Goal: Information Seeking & Learning: Understand process/instructions

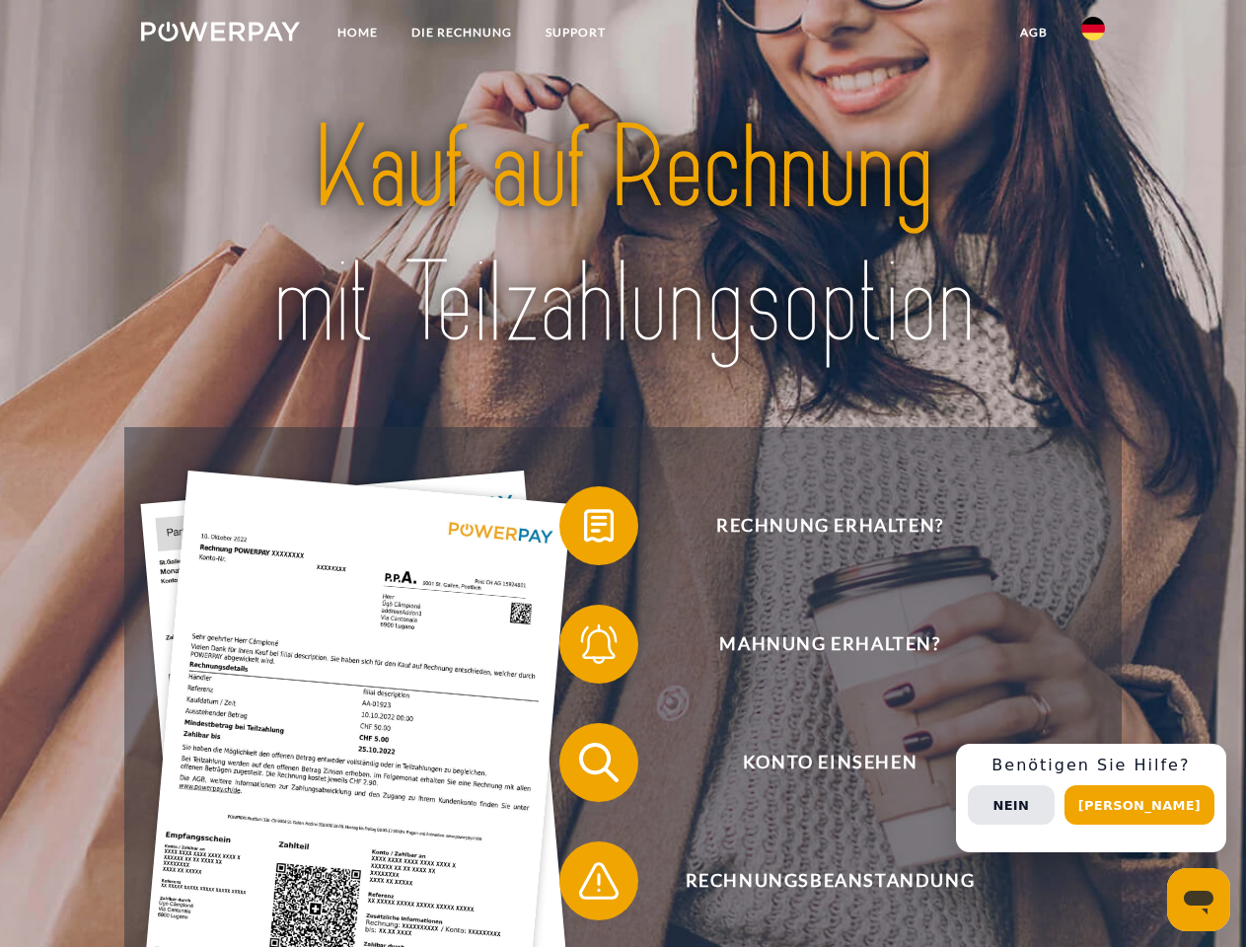
click at [220, 35] on img at bounding box center [220, 32] width 159 height 20
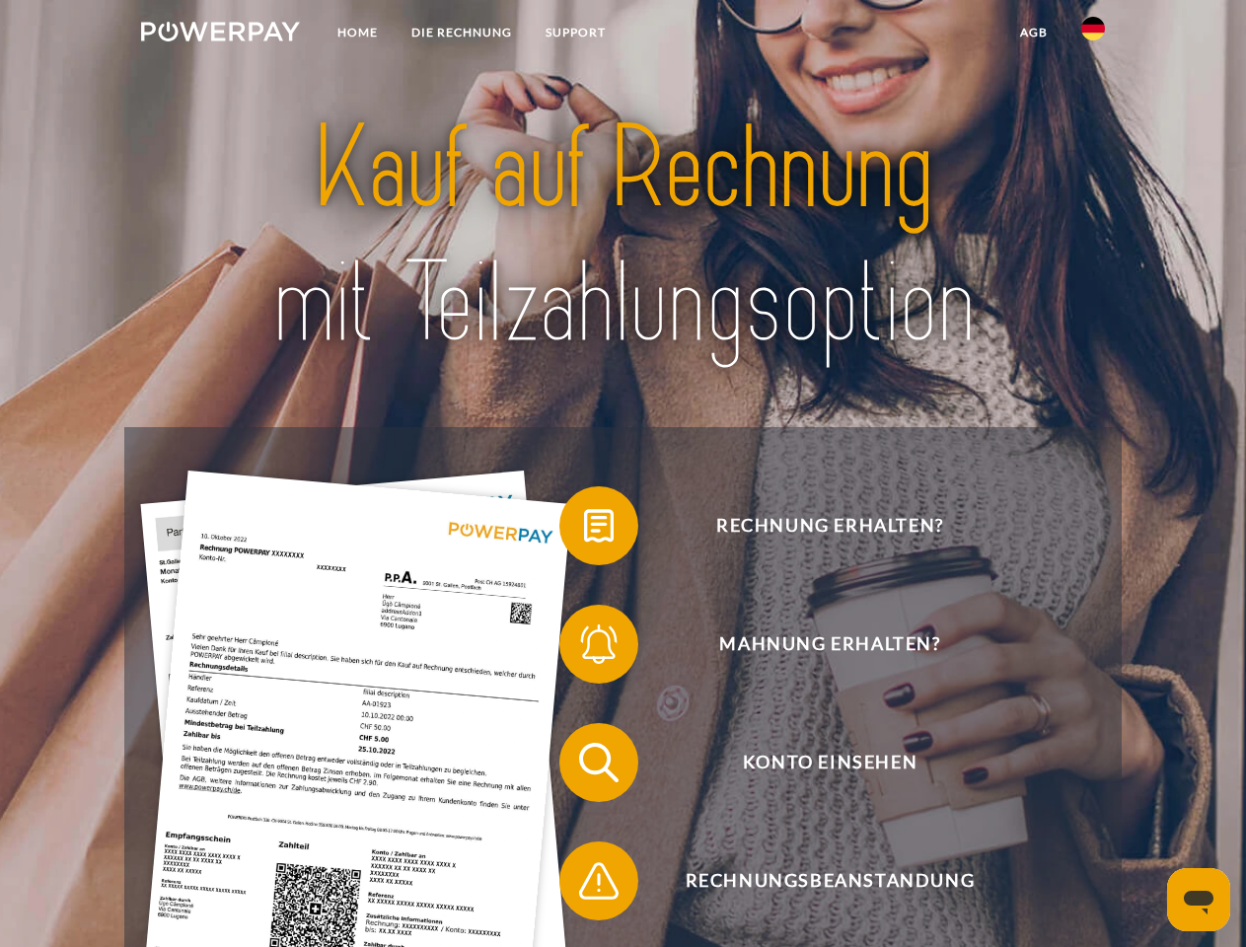
click at [1093, 35] on img at bounding box center [1093, 29] width 24 height 24
click at [1033, 33] on link "agb" at bounding box center [1033, 33] width 61 height 36
click at [584, 530] on span at bounding box center [569, 525] width 99 height 99
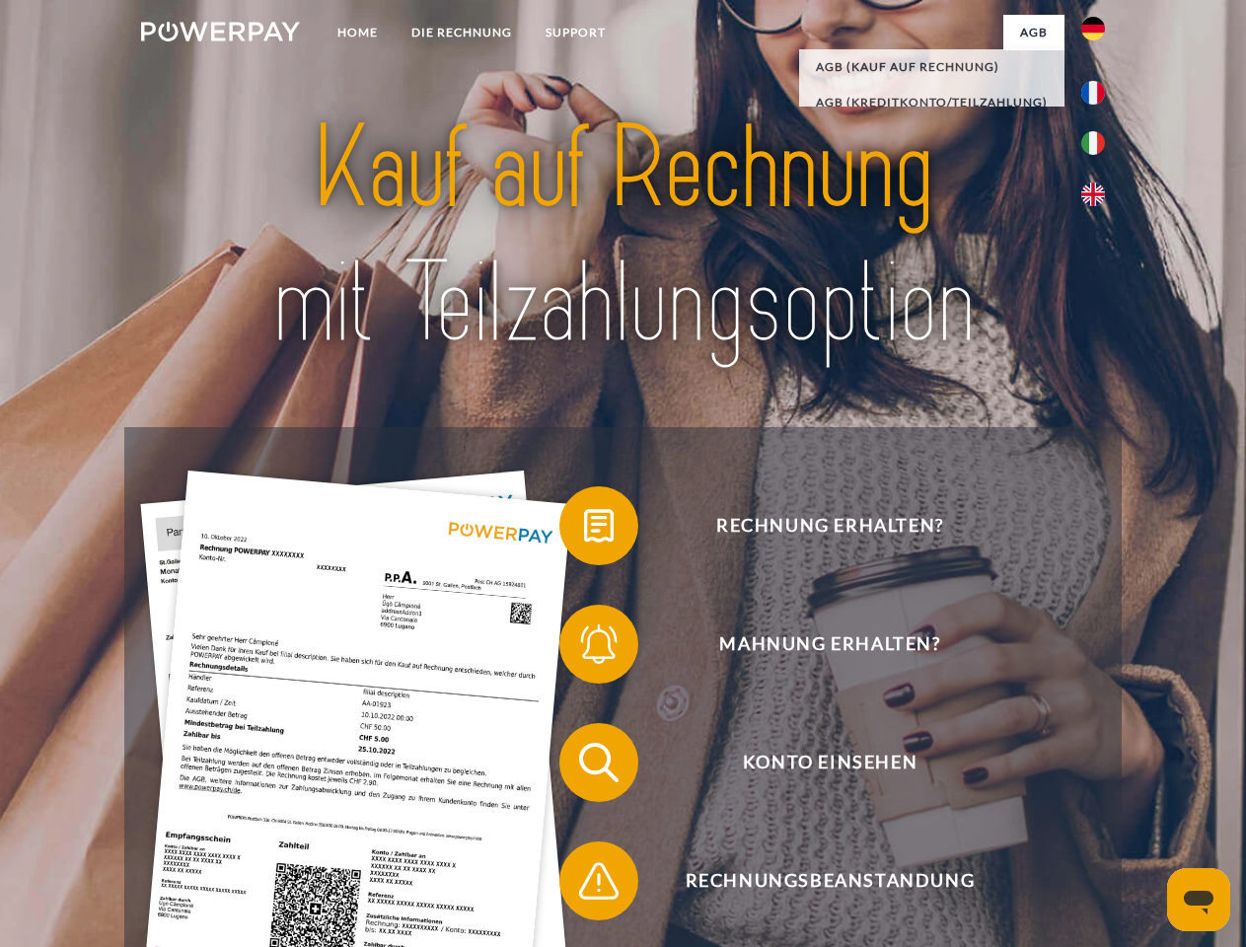
click at [584, 648] on span at bounding box center [569, 644] width 99 height 99
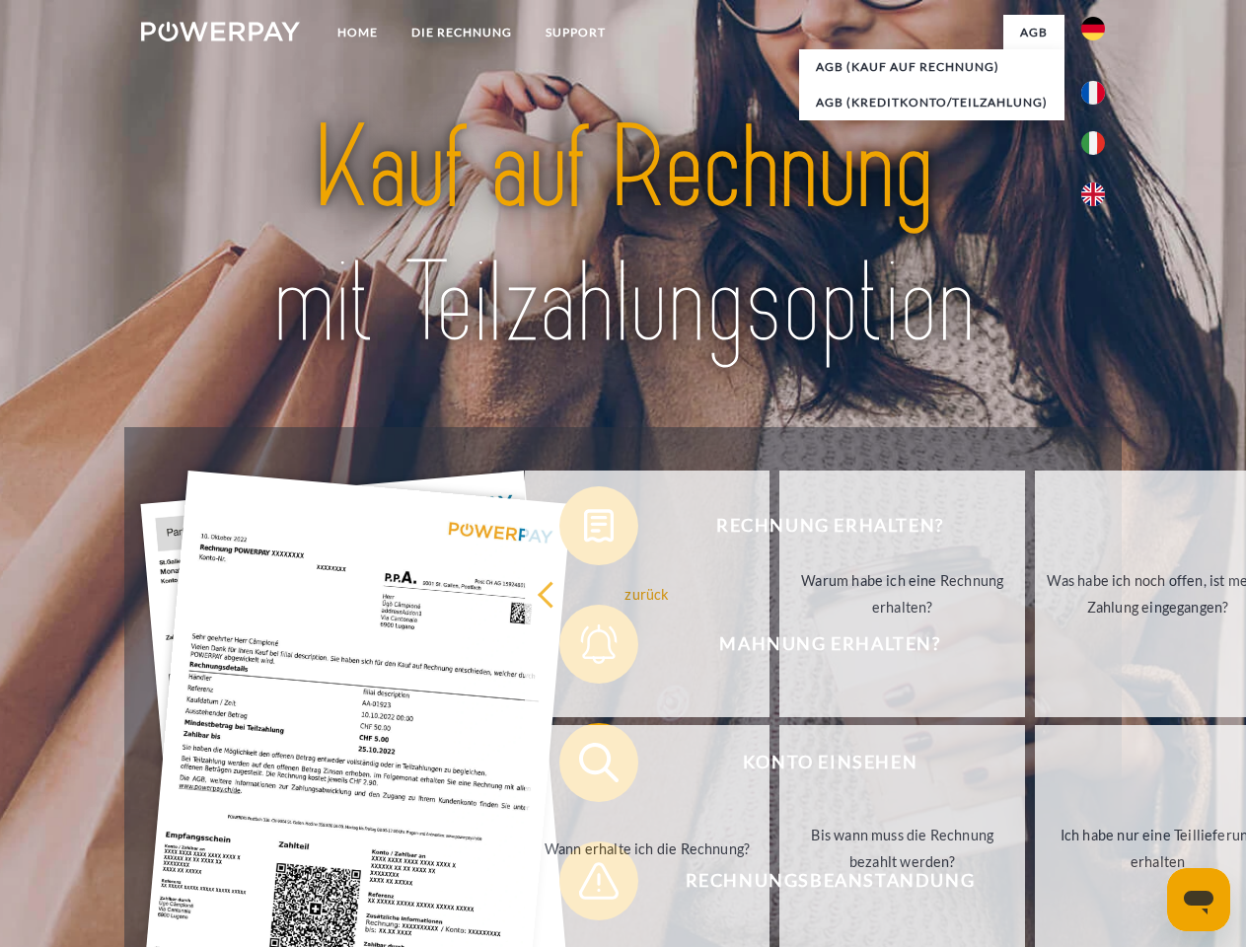
click at [779, 766] on link "Bis wann muss die Rechnung bezahlt werden?" at bounding box center [902, 848] width 246 height 247
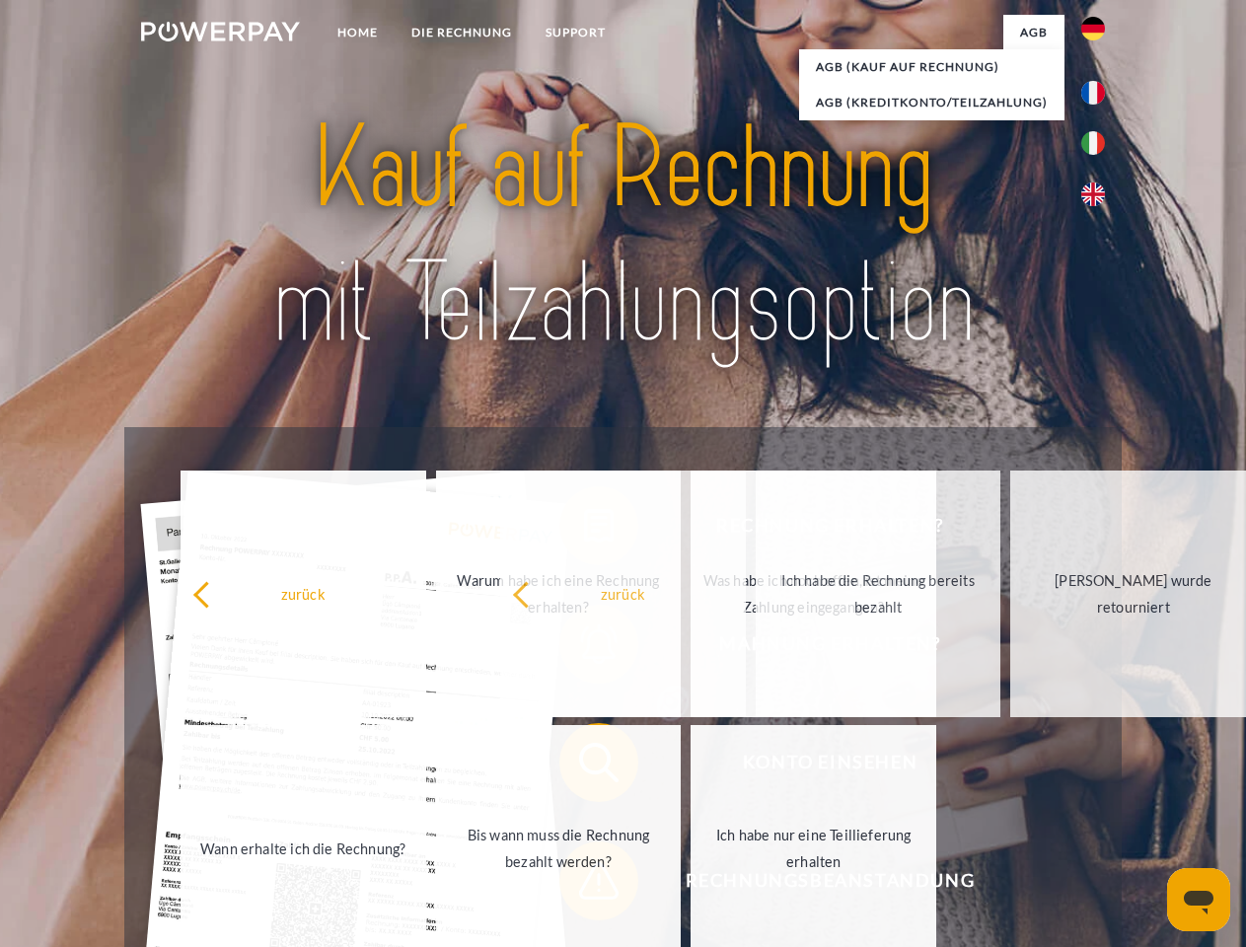
click at [584, 885] on span at bounding box center [569, 880] width 99 height 99
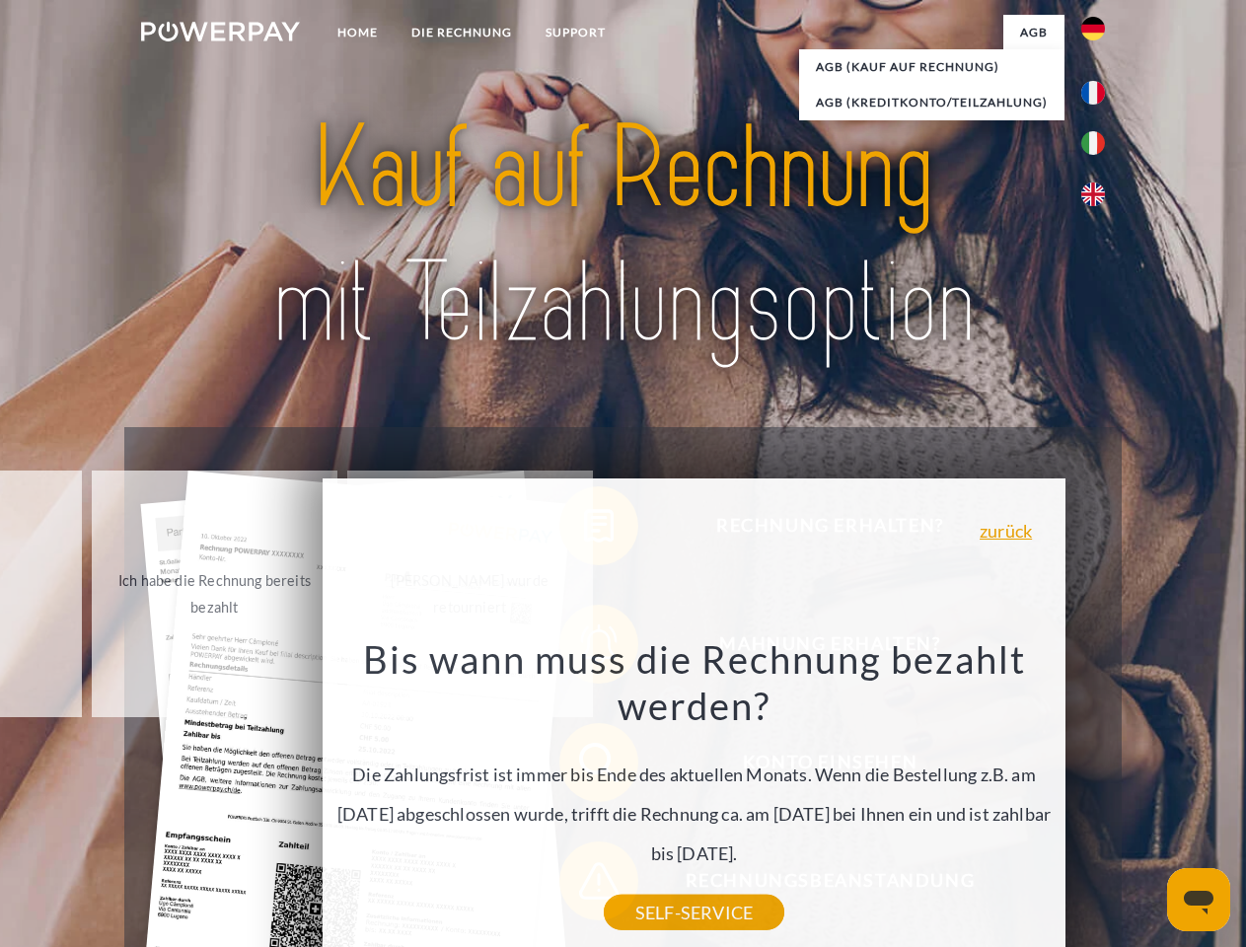
click at [1098, 798] on div "Rechnung erhalten? Mahnung erhalten? Konto einsehen" at bounding box center [622, 821] width 996 height 789
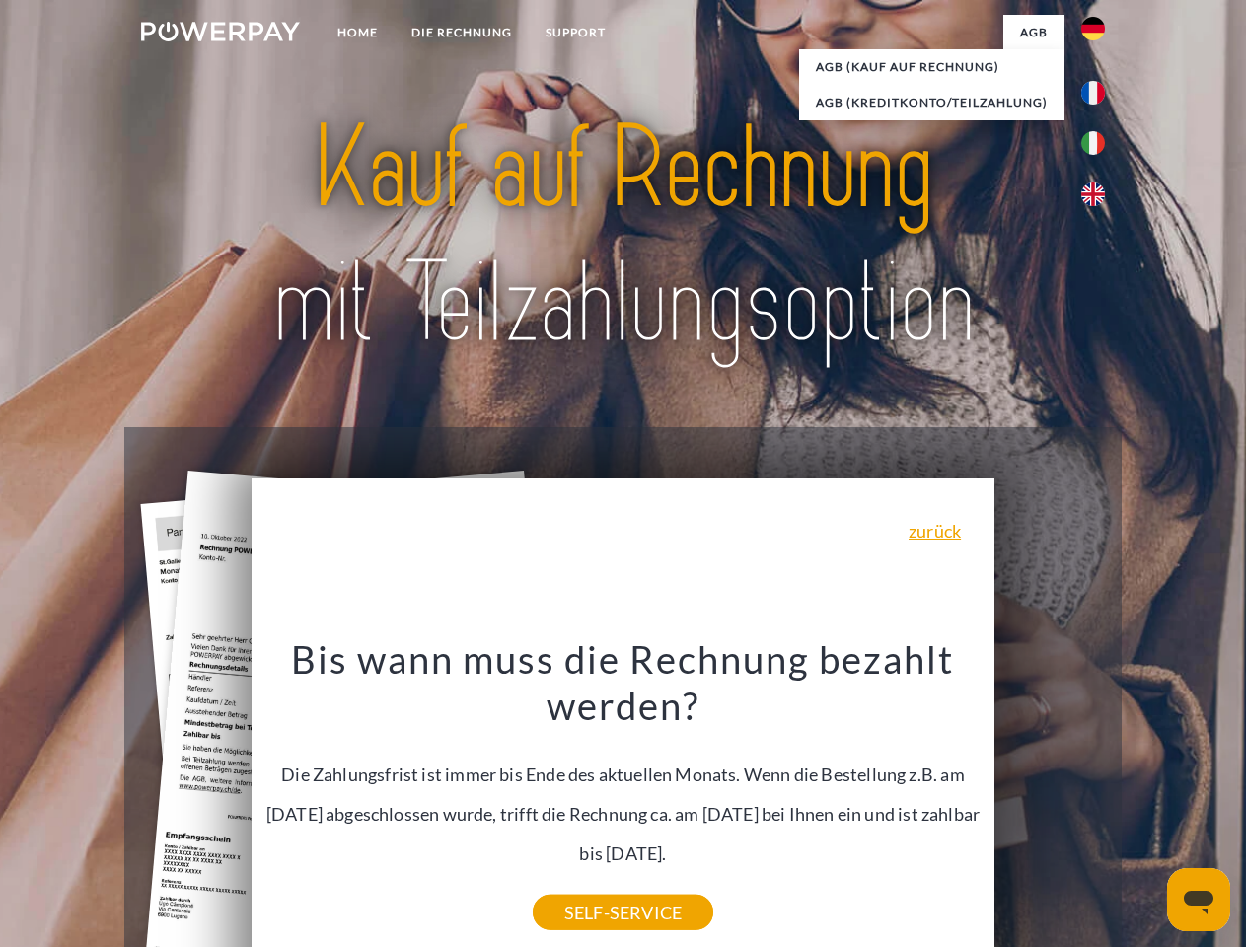
click at [1049, 802] on span "Konto einsehen" at bounding box center [829, 762] width 483 height 79
click at [1146, 805] on header "Home DIE RECHNUNG SUPPORT" at bounding box center [623, 681] width 1246 height 1362
